Goal: Task Accomplishment & Management: Manage account settings

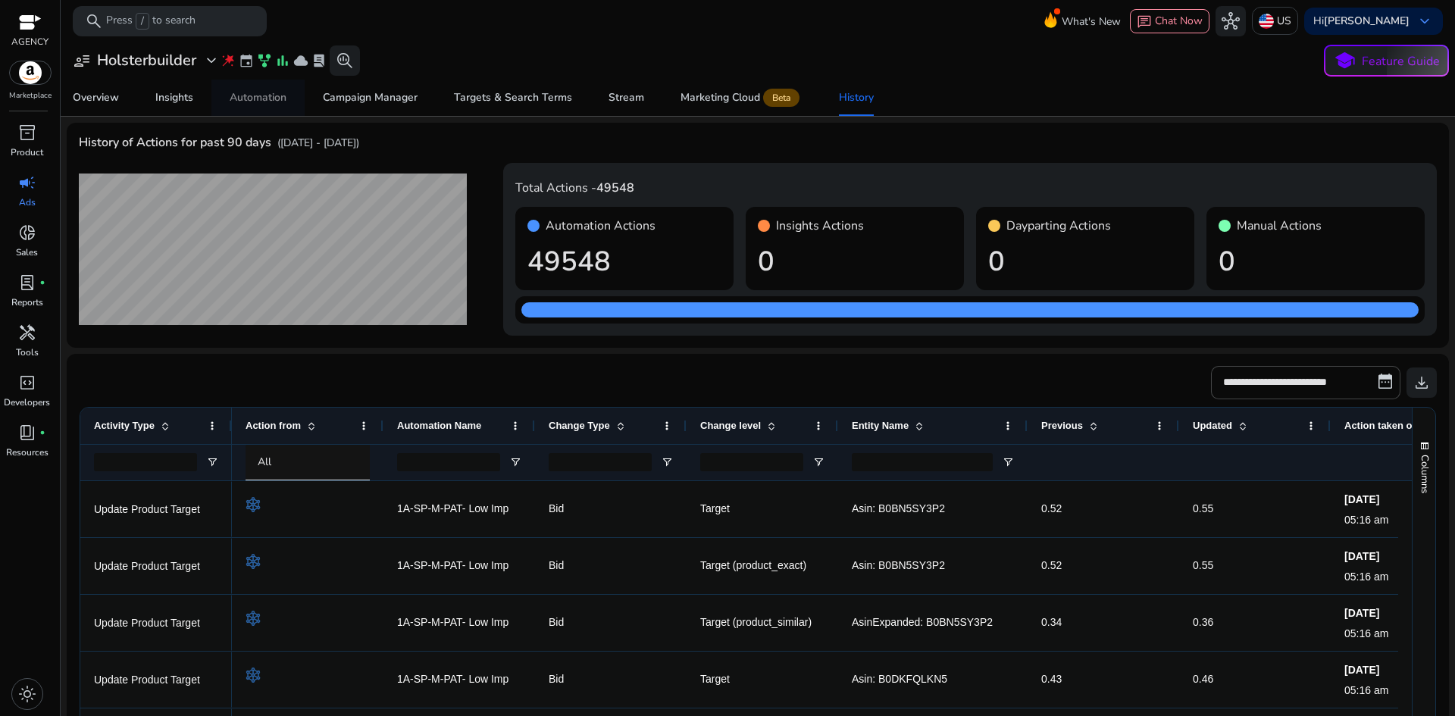
click at [277, 89] on span "Automation" at bounding box center [258, 98] width 57 height 36
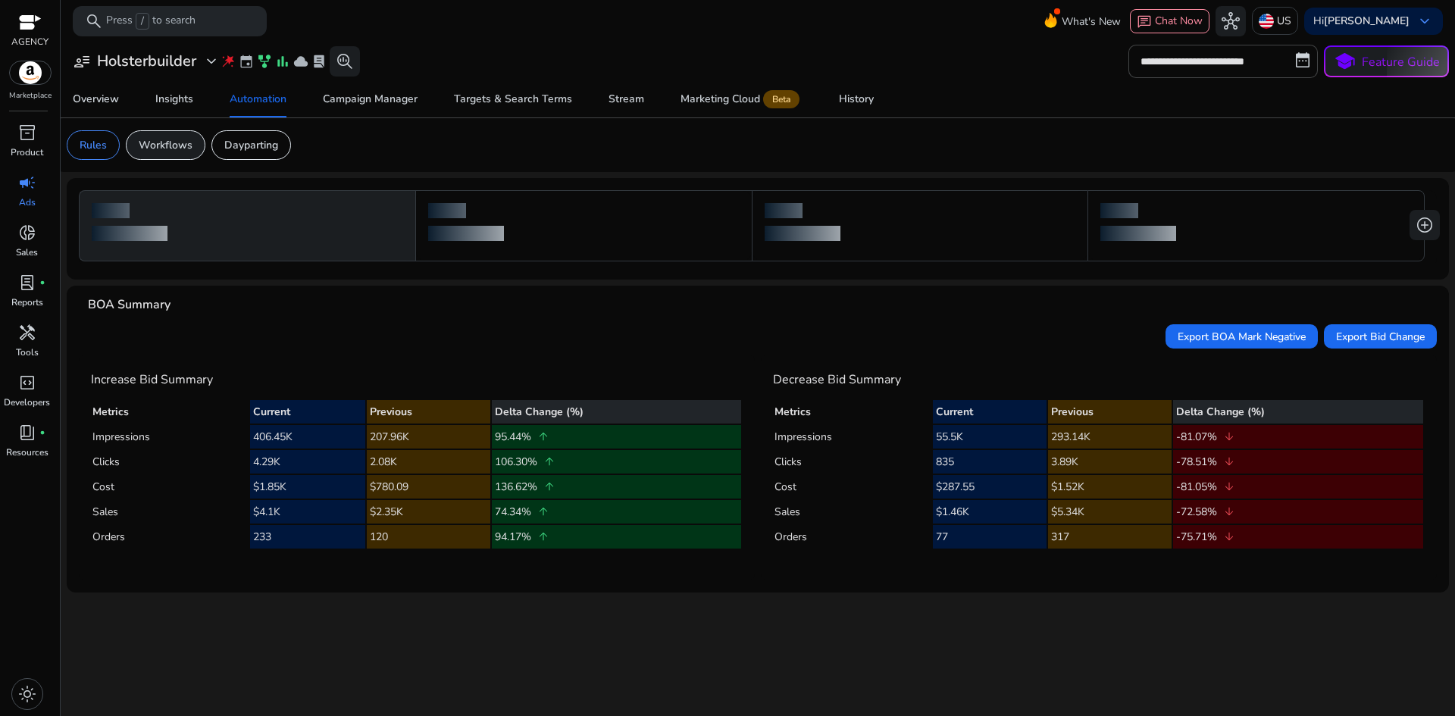
click at [155, 142] on p "Workflows" at bounding box center [166, 145] width 54 height 16
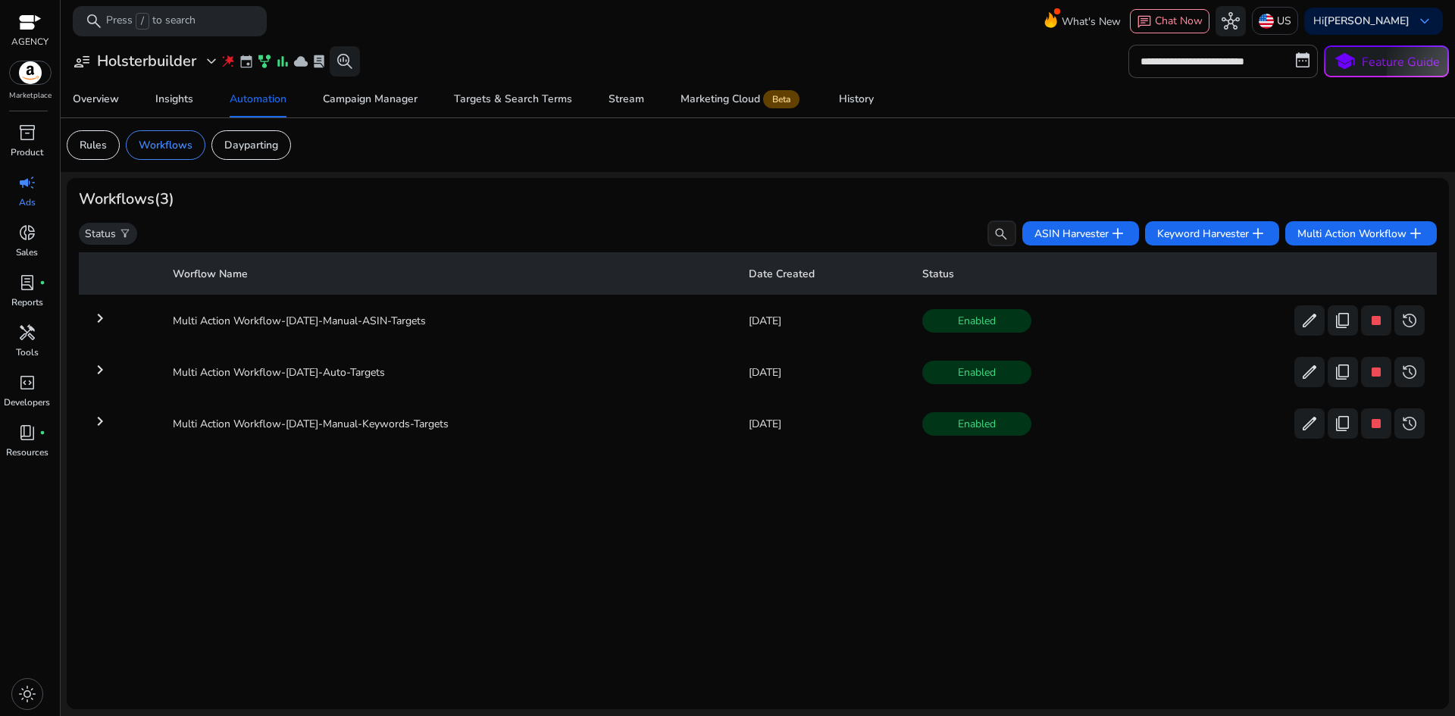
click at [195, 61] on h3 "Holsterbuilder" at bounding box center [146, 61] width 99 height 18
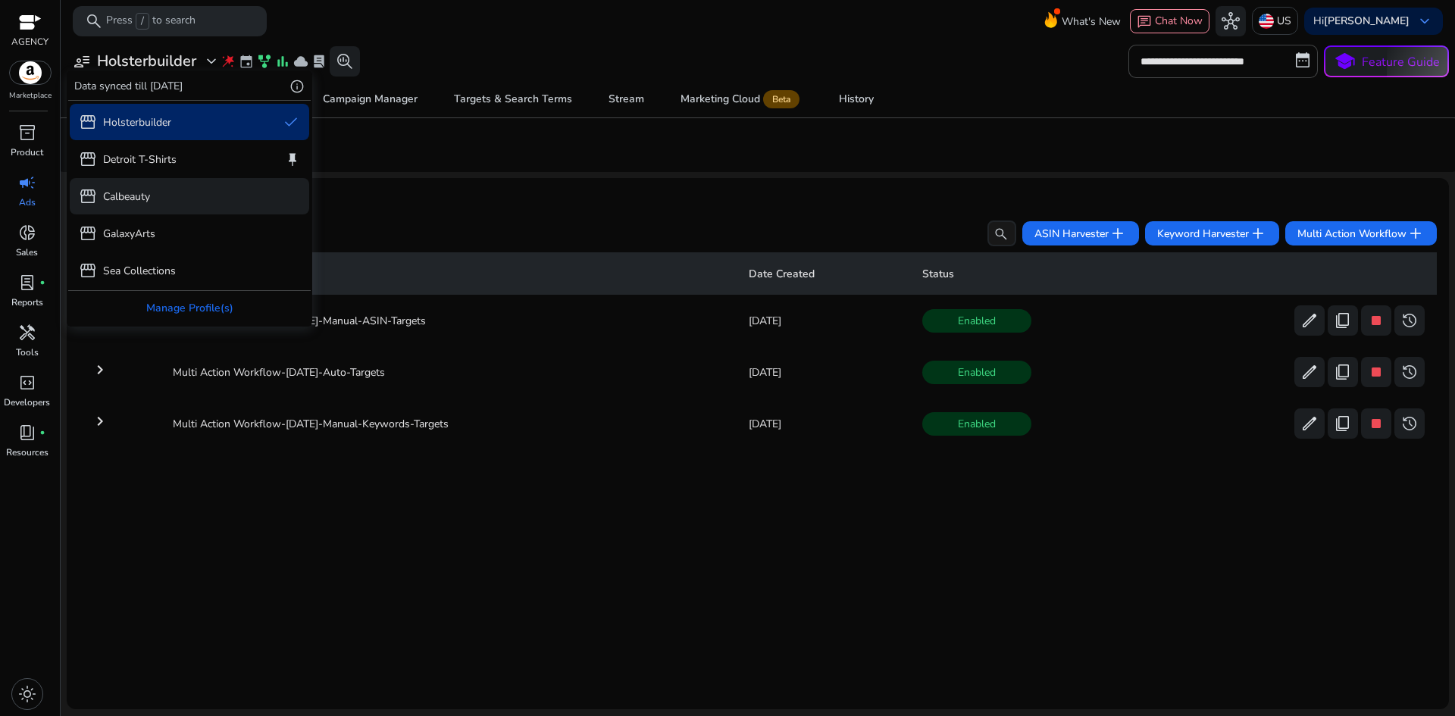
click at [161, 186] on div "storefront Calbeauty" at bounding box center [189, 196] width 239 height 36
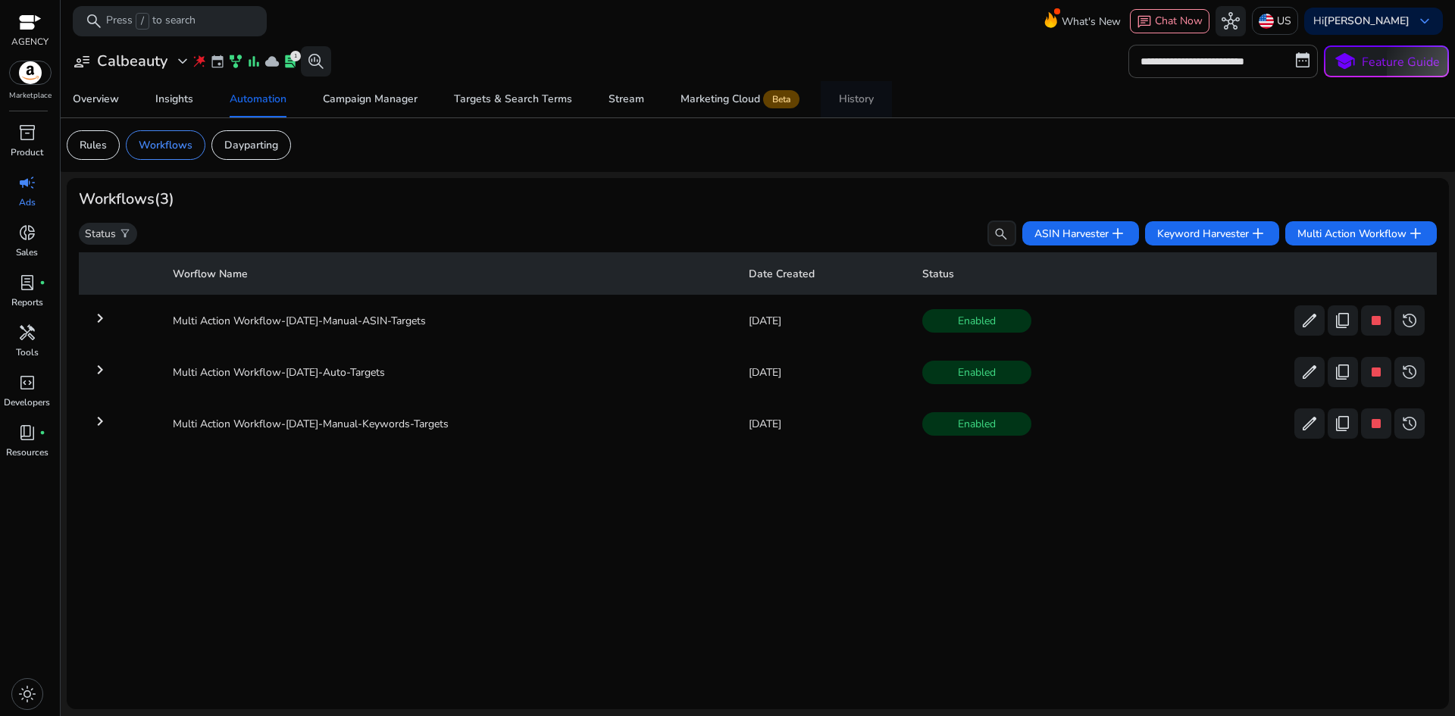
click at [881, 84] on link "History" at bounding box center [856, 99] width 71 height 36
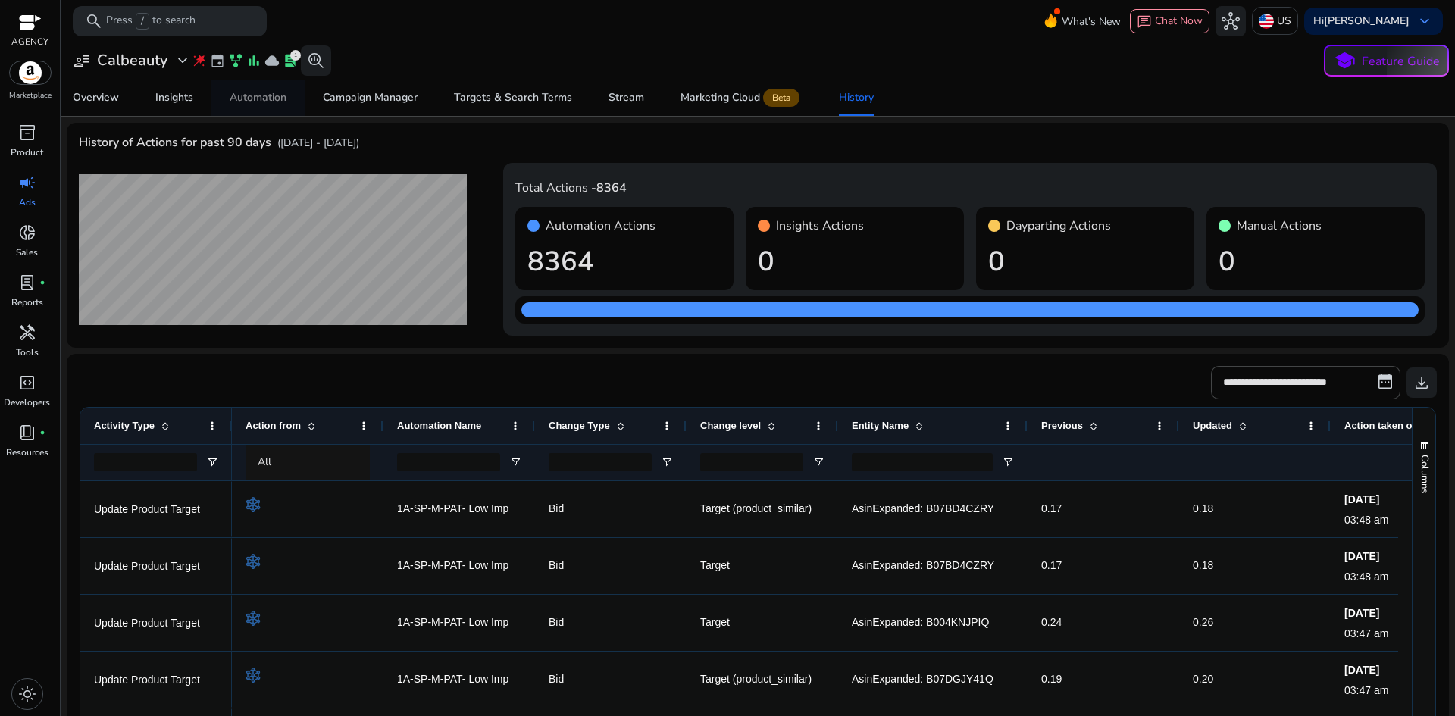
click at [228, 86] on link "Automation" at bounding box center [257, 98] width 93 height 36
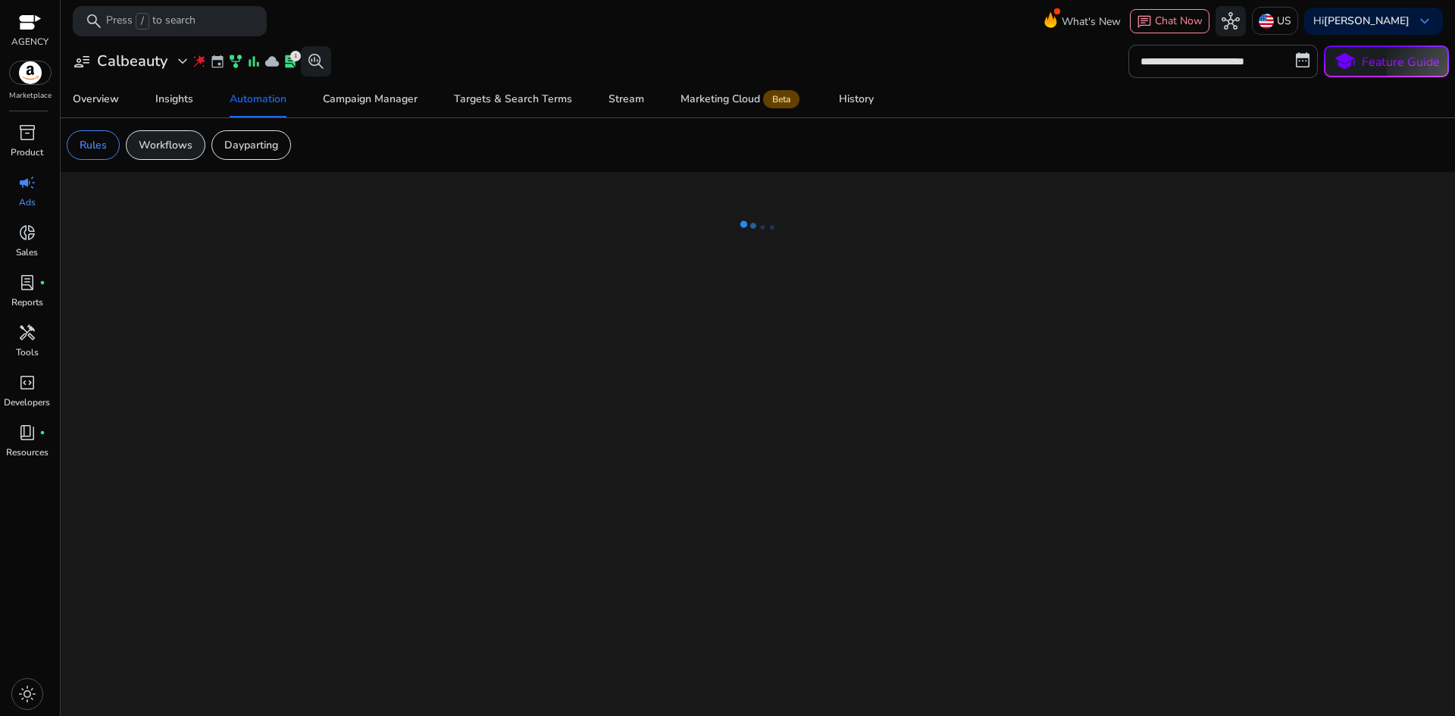
click at [186, 139] on p "Workflows" at bounding box center [166, 145] width 54 height 16
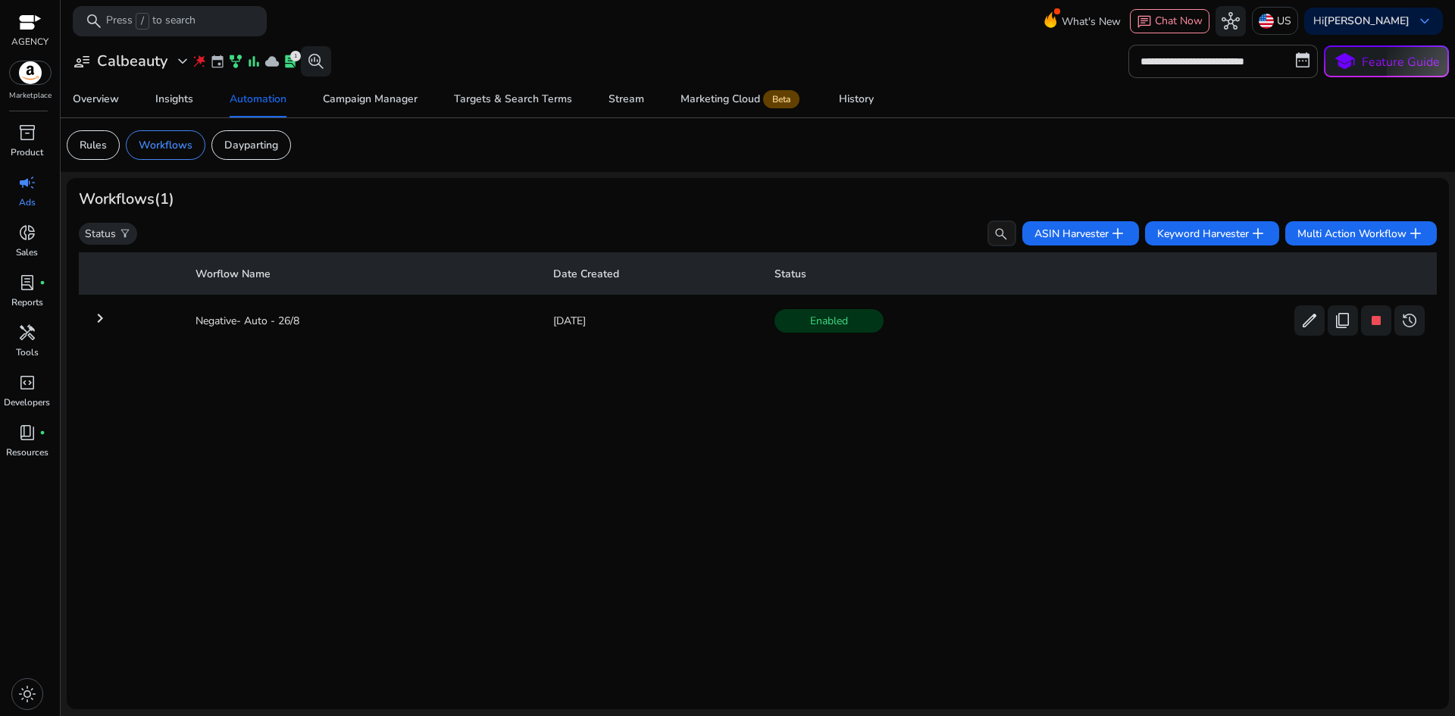
click at [142, 64] on h3 "Calbeauty" at bounding box center [132, 61] width 70 height 18
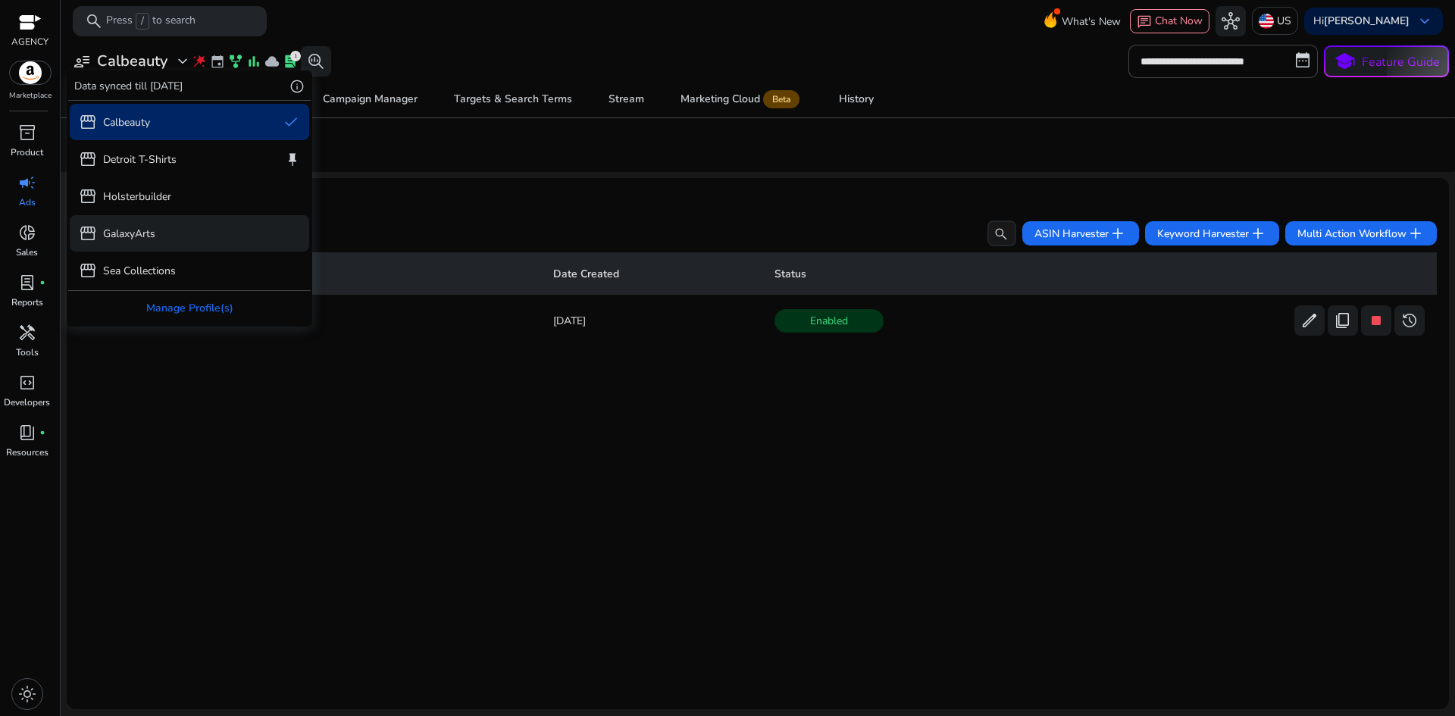
click at [187, 233] on div "storefront GalaxyArts" at bounding box center [189, 233] width 239 height 36
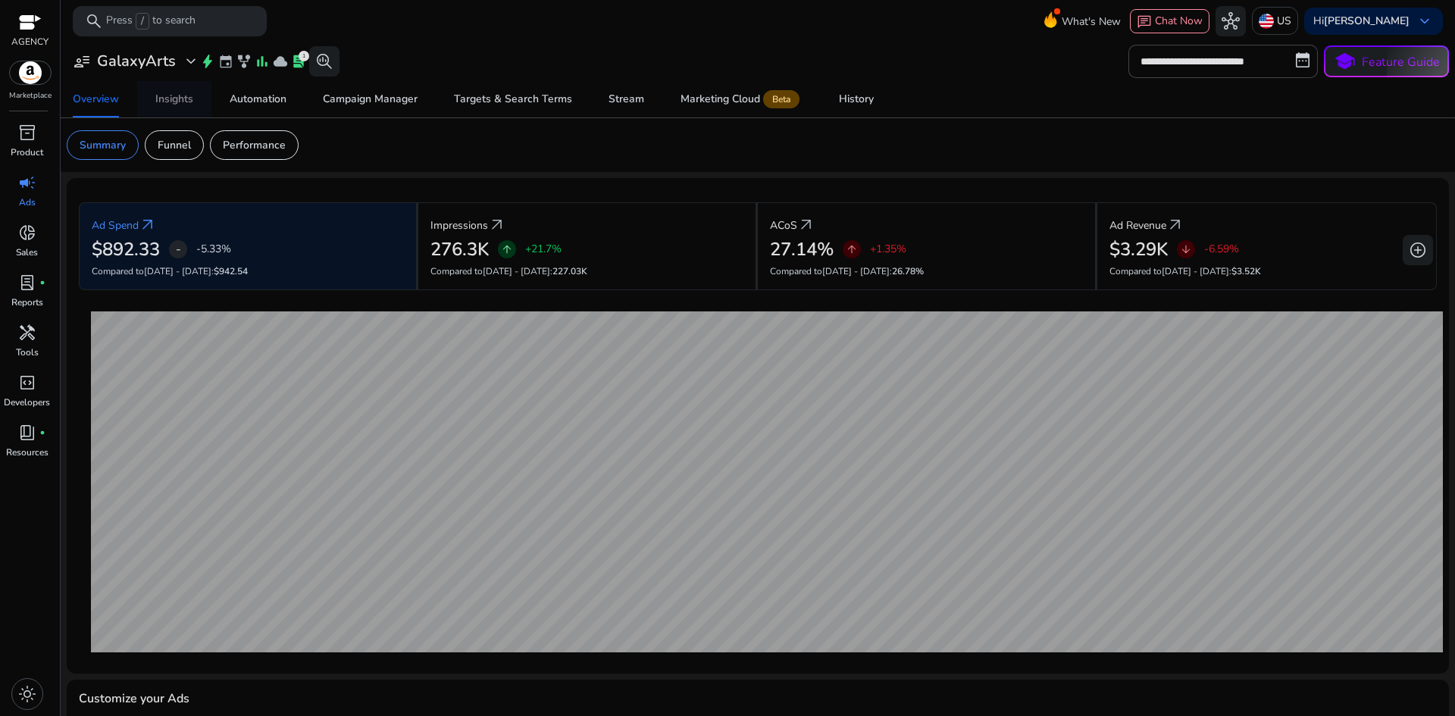
click at [198, 95] on link "Insights" at bounding box center [174, 99] width 74 height 36
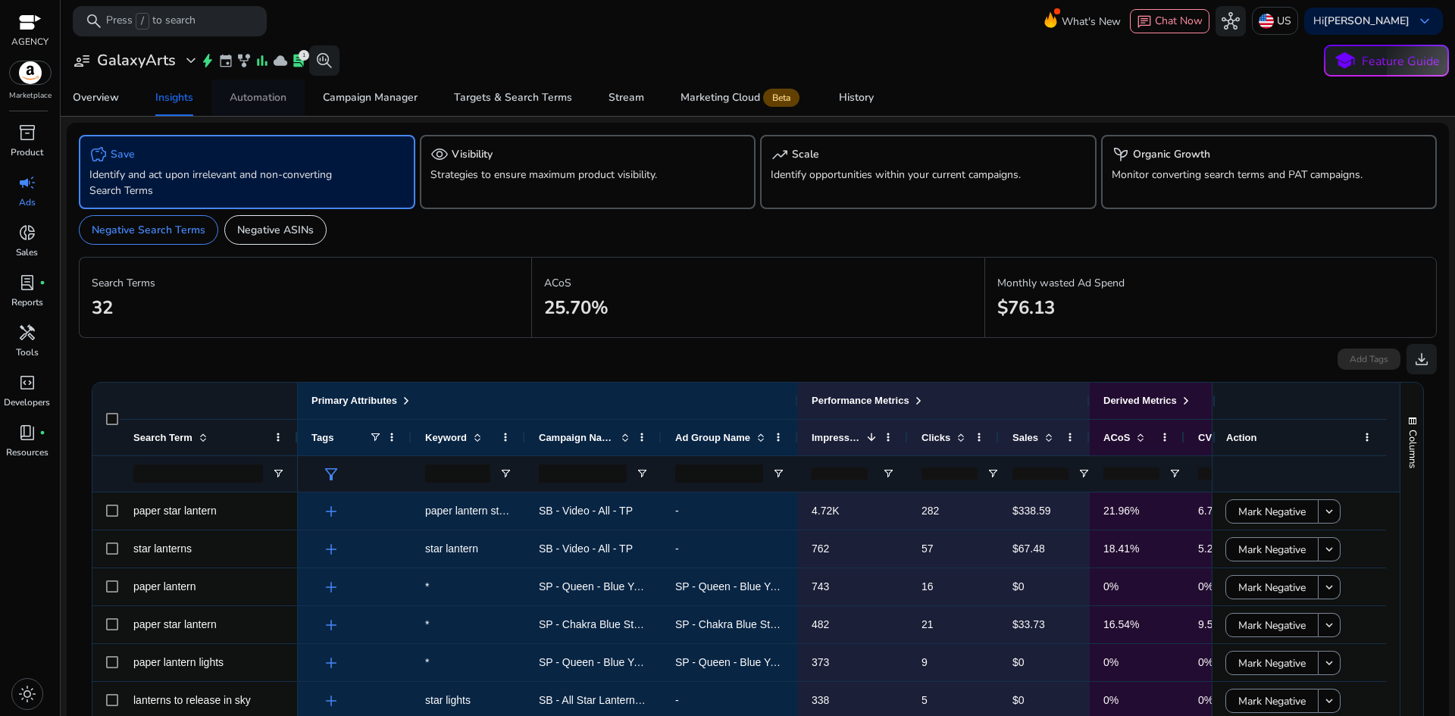
click at [267, 105] on span "Automation" at bounding box center [258, 98] width 57 height 36
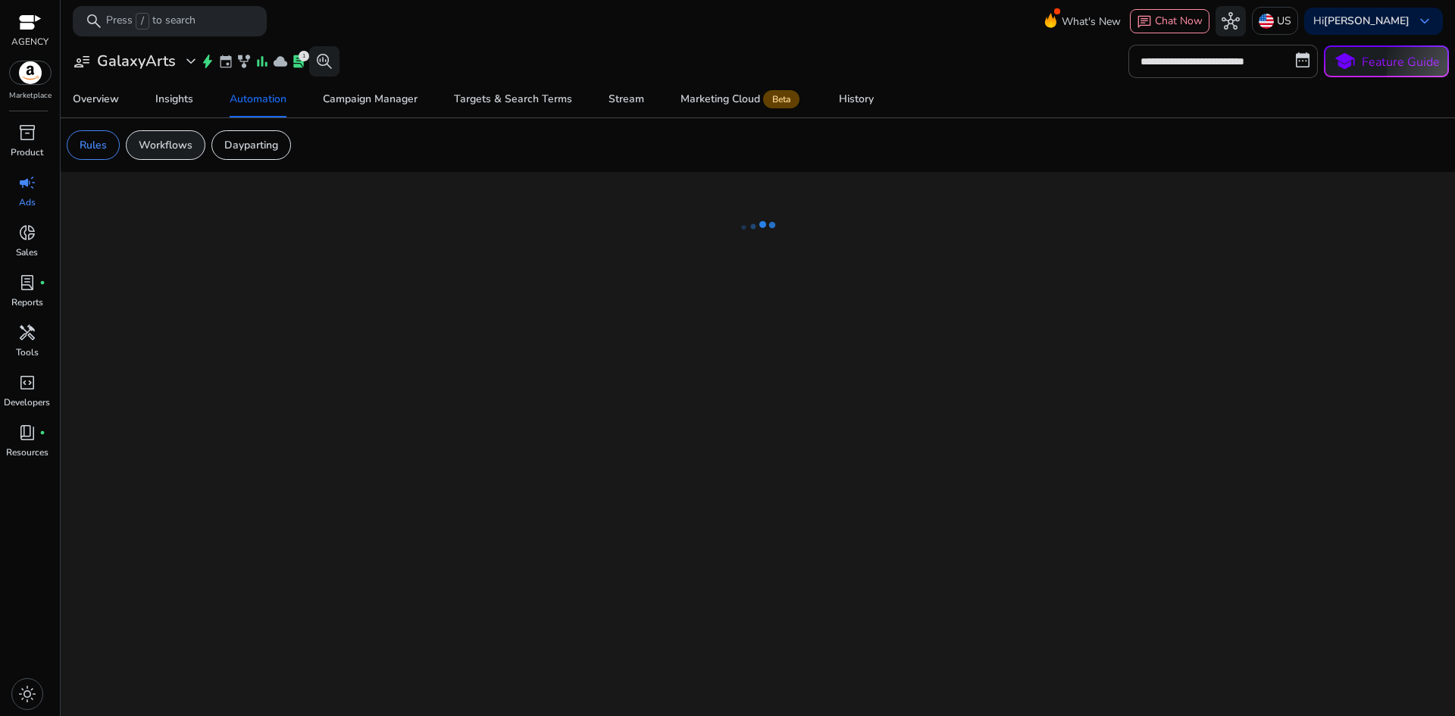
click at [161, 149] on p "Workflows" at bounding box center [166, 145] width 54 height 16
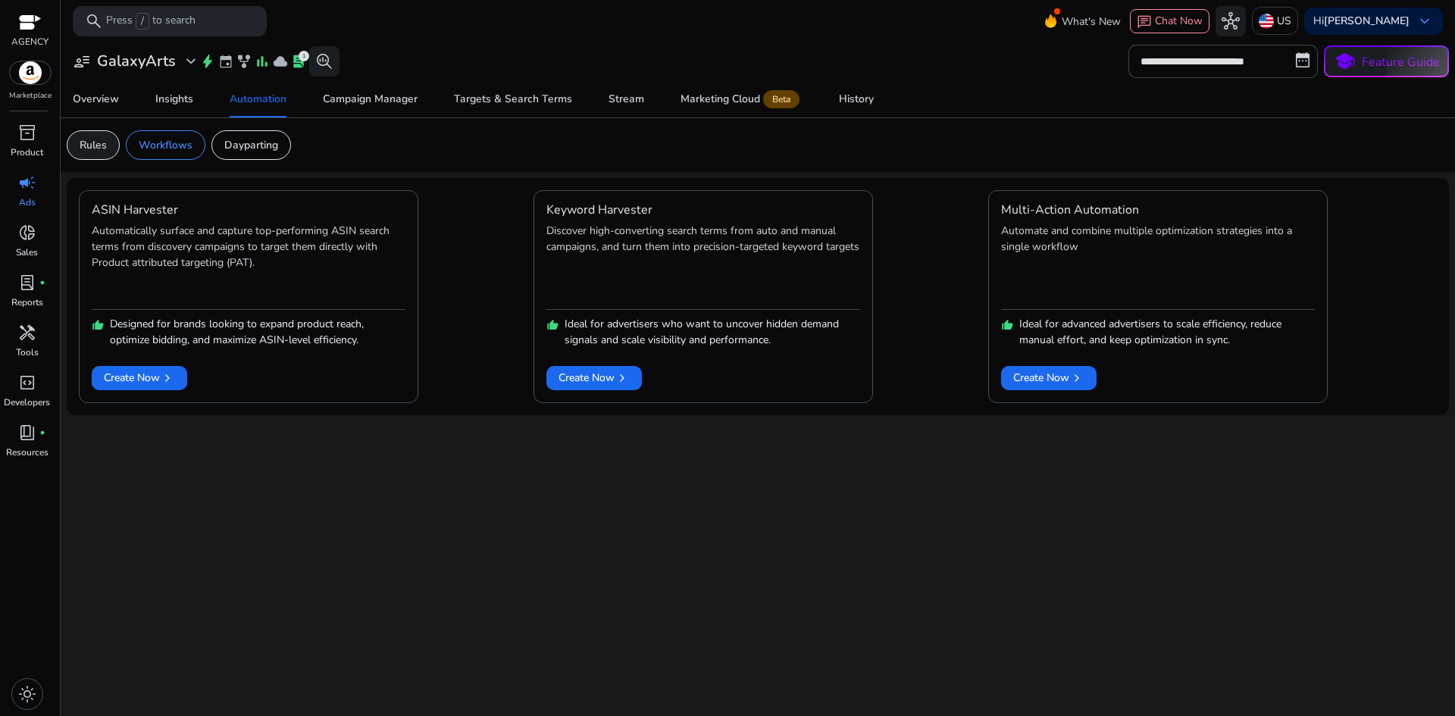
click at [110, 145] on div "Rules" at bounding box center [93, 145] width 53 height 30
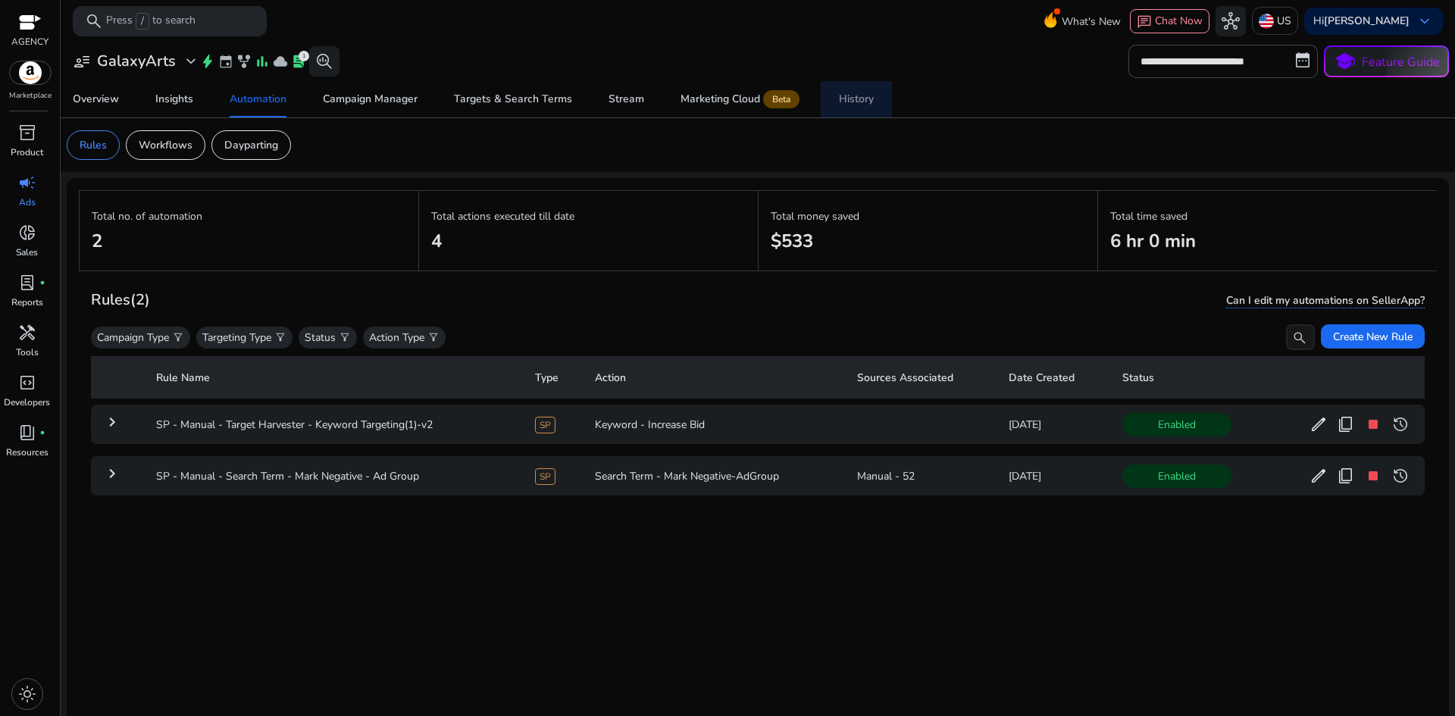
click at [873, 98] on link "History" at bounding box center [856, 99] width 71 height 36
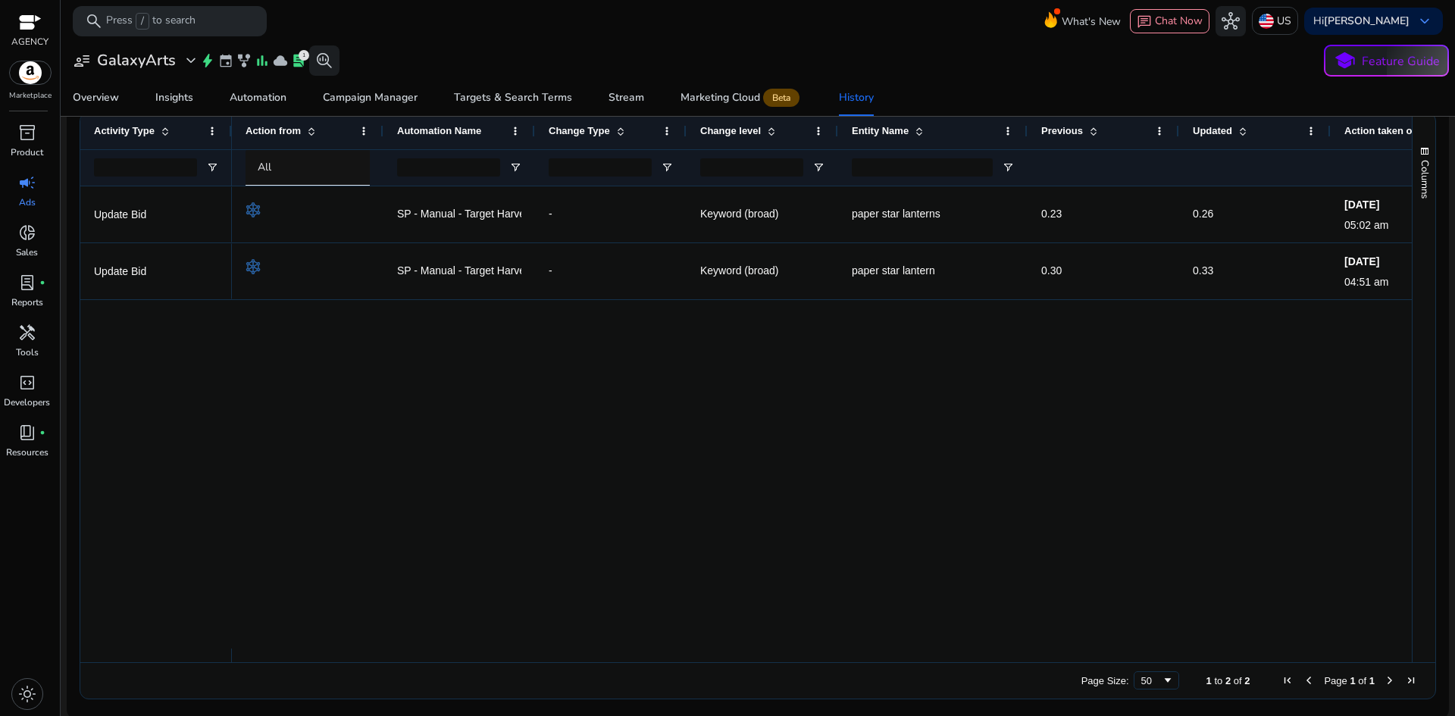
scroll to position [298, 0]
click at [1282, 439] on div "SP - Manual - Target Harvester - Keyword Targeting(1)-v2 - Keyword (broad) pape…" at bounding box center [822, 414] width 1180 height 462
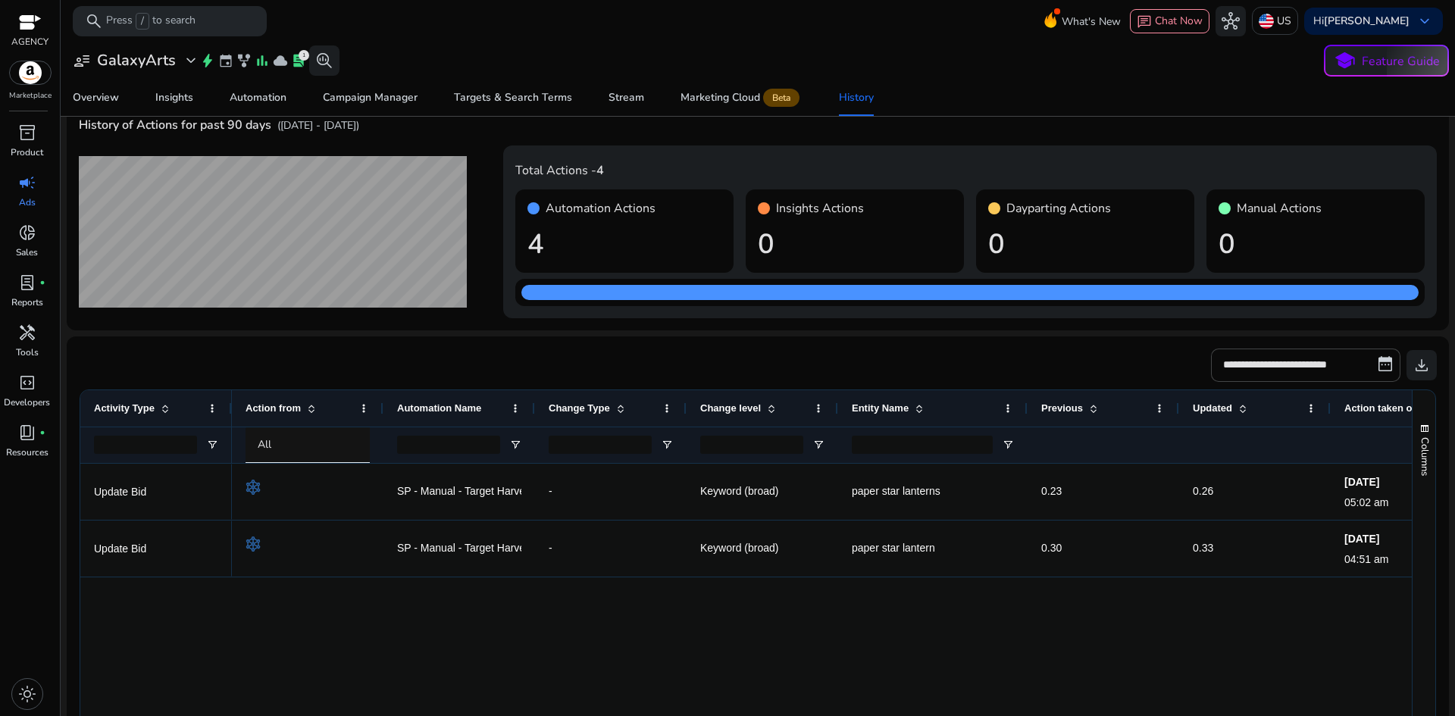
scroll to position [0, 0]
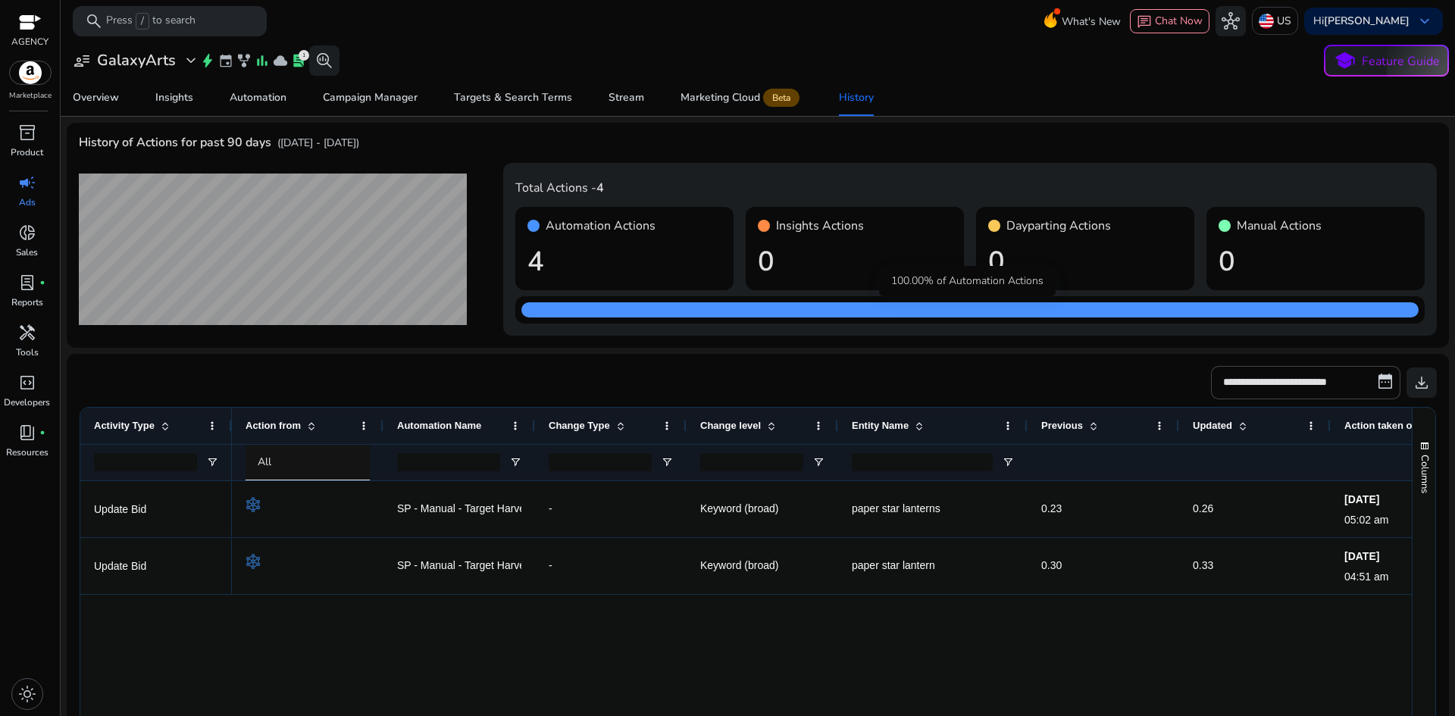
click at [917, 296] on div "100.00% of Automation Actions" at bounding box center [967, 281] width 177 height 30
